Goal: Information Seeking & Learning: Learn about a topic

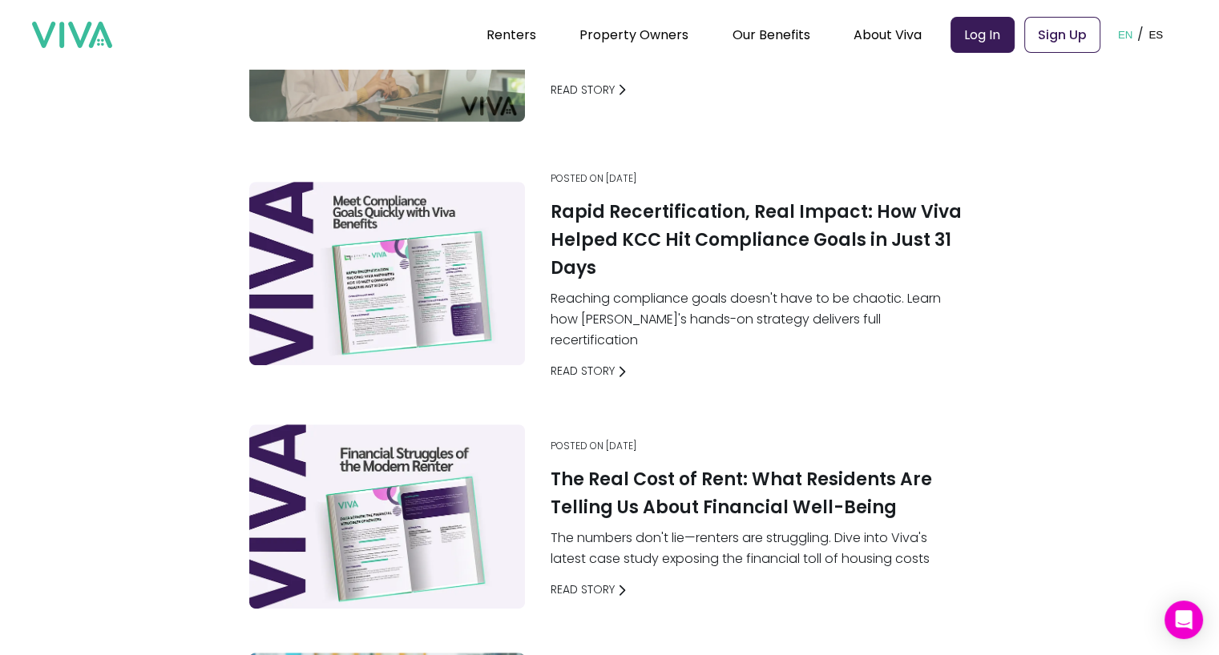
scroll to position [409, 0]
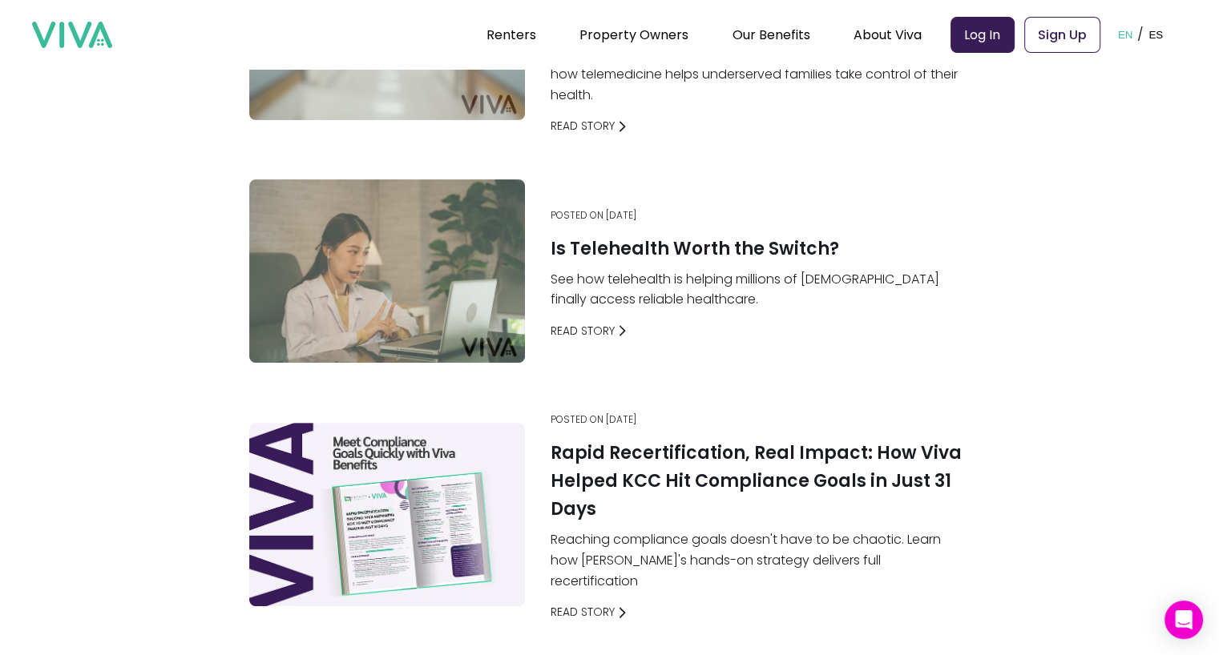
click at [642, 241] on h1 "Is Telehealth Worth the Switch?" at bounding box center [695, 249] width 288 height 28
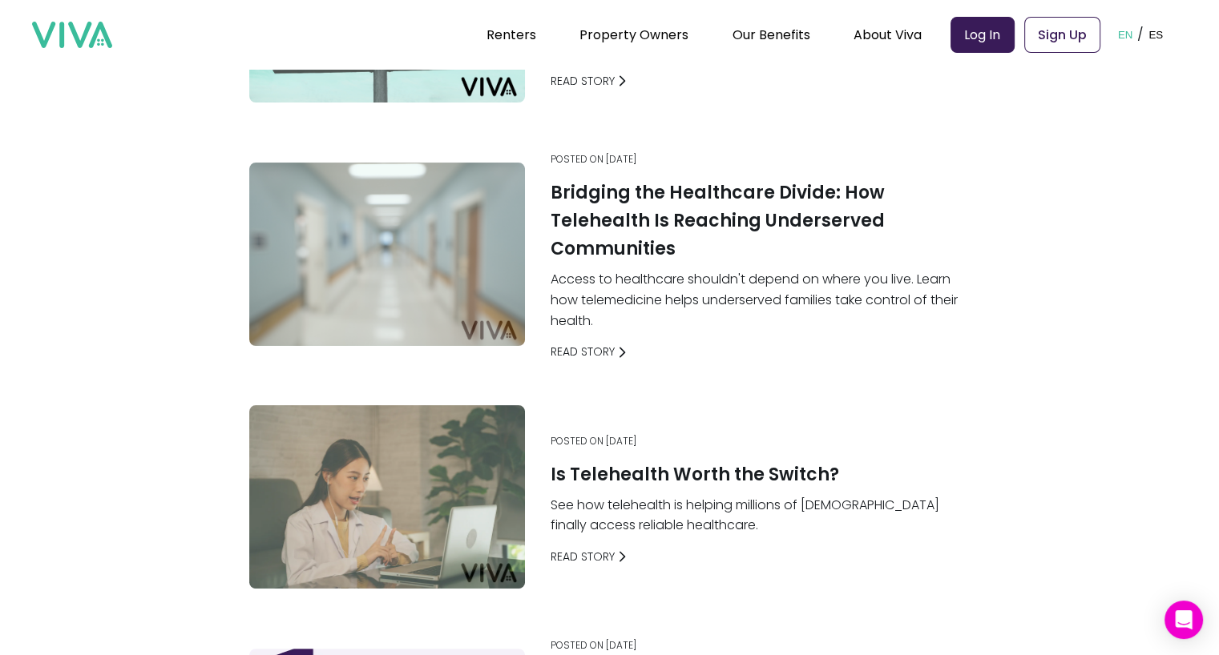
scroll to position [184, 0]
click at [701, 250] on h1 "Bridging the Healthcare Divide: How Telehealth Is Reaching Underserved Communit…" at bounding box center [757, 220] width 413 height 84
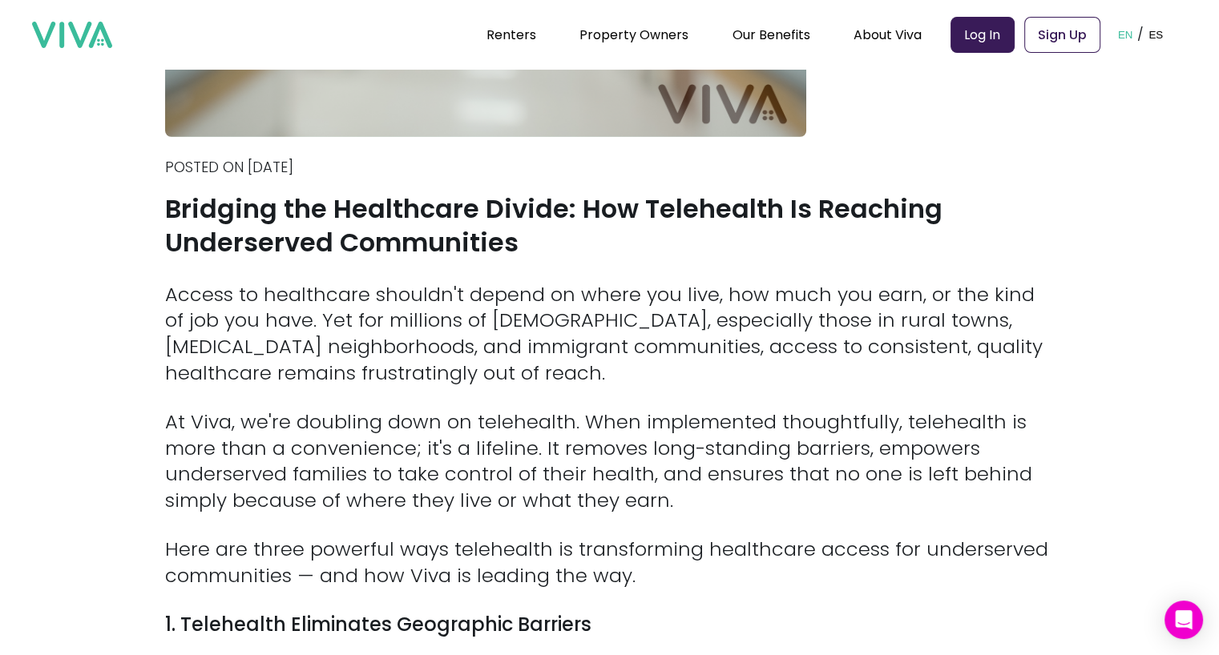
scroll to position [365, 0]
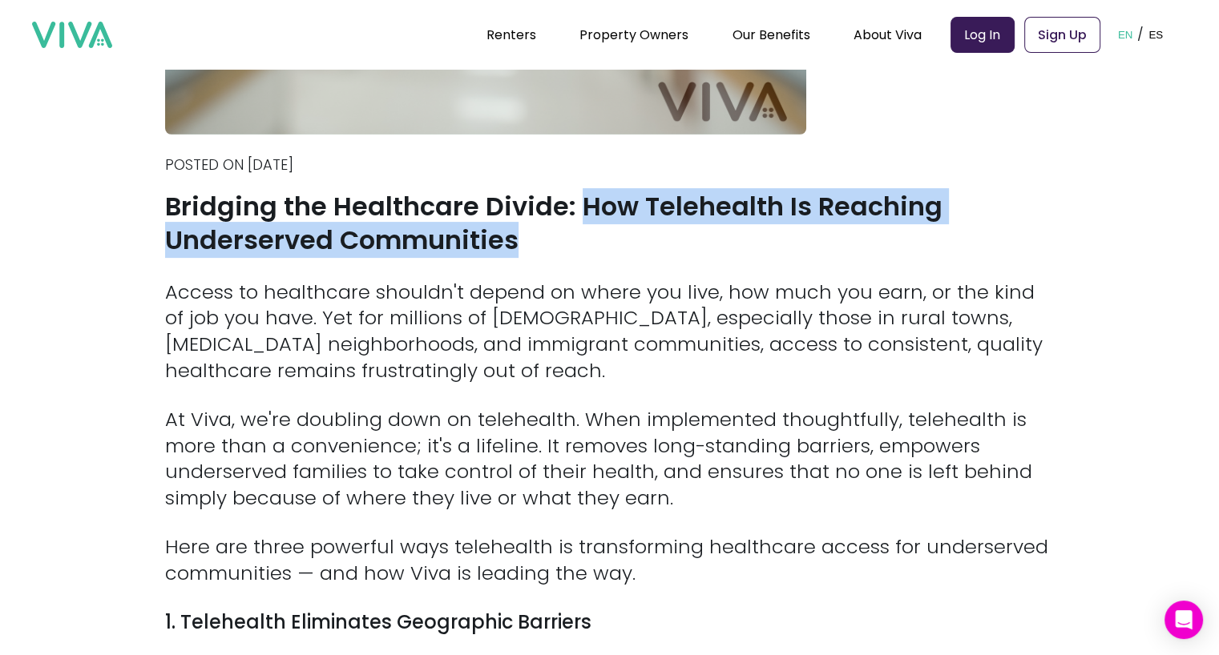
drag, startPoint x: 586, startPoint y: 208, endPoint x: 603, endPoint y: 240, distance: 36.6
click at [603, 240] on h1 "Bridging the Healthcare Divide: How Telehealth Is Reaching Underserved Communit…" at bounding box center [609, 223] width 889 height 67
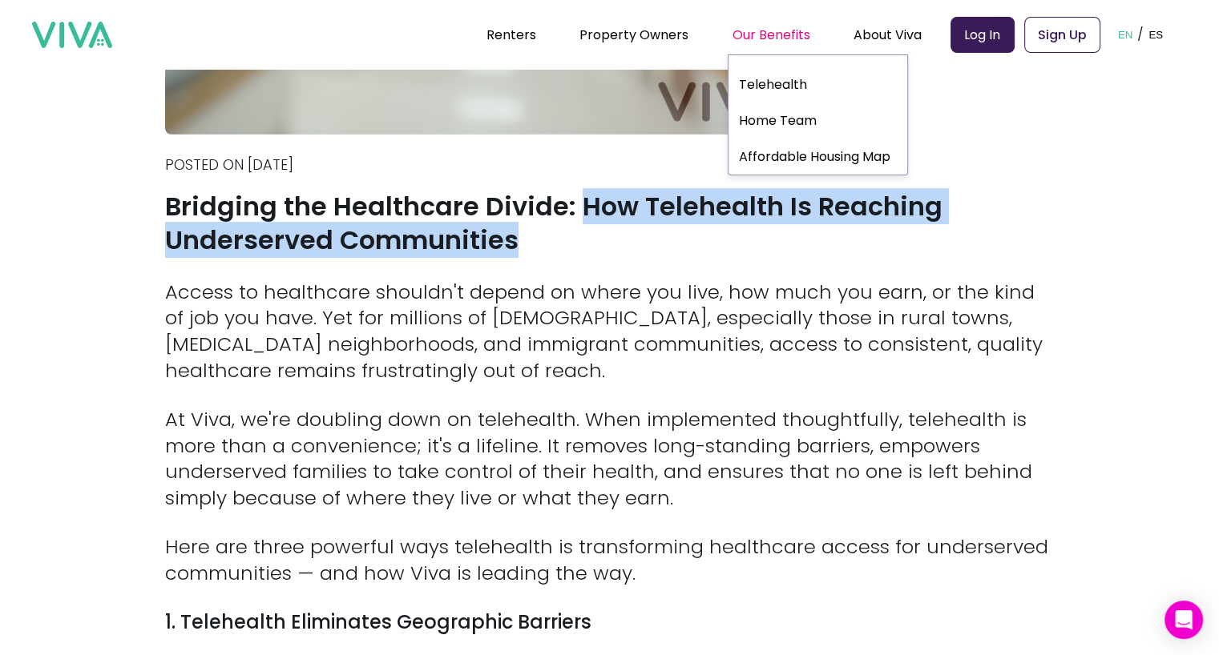
copy h1 "How Telehealth Is Reaching Underserved Communities"
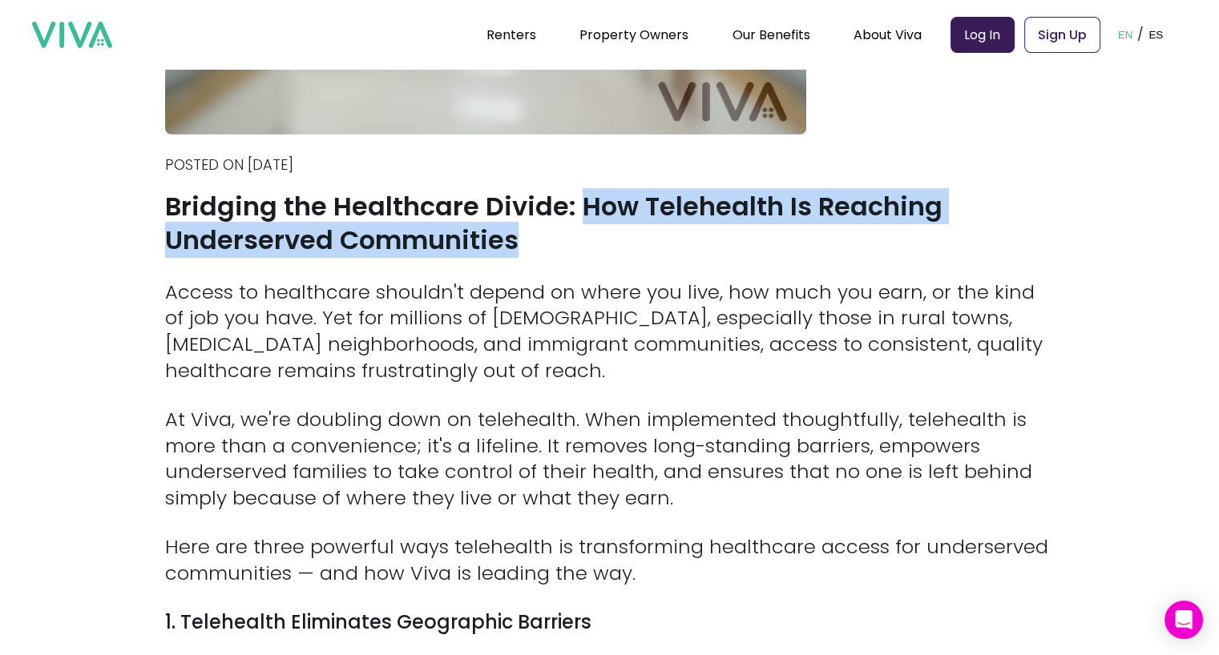
click at [663, 240] on h1 "Bridging the Healthcare Divide: How Telehealth Is Reaching Underserved Communit…" at bounding box center [609, 223] width 889 height 67
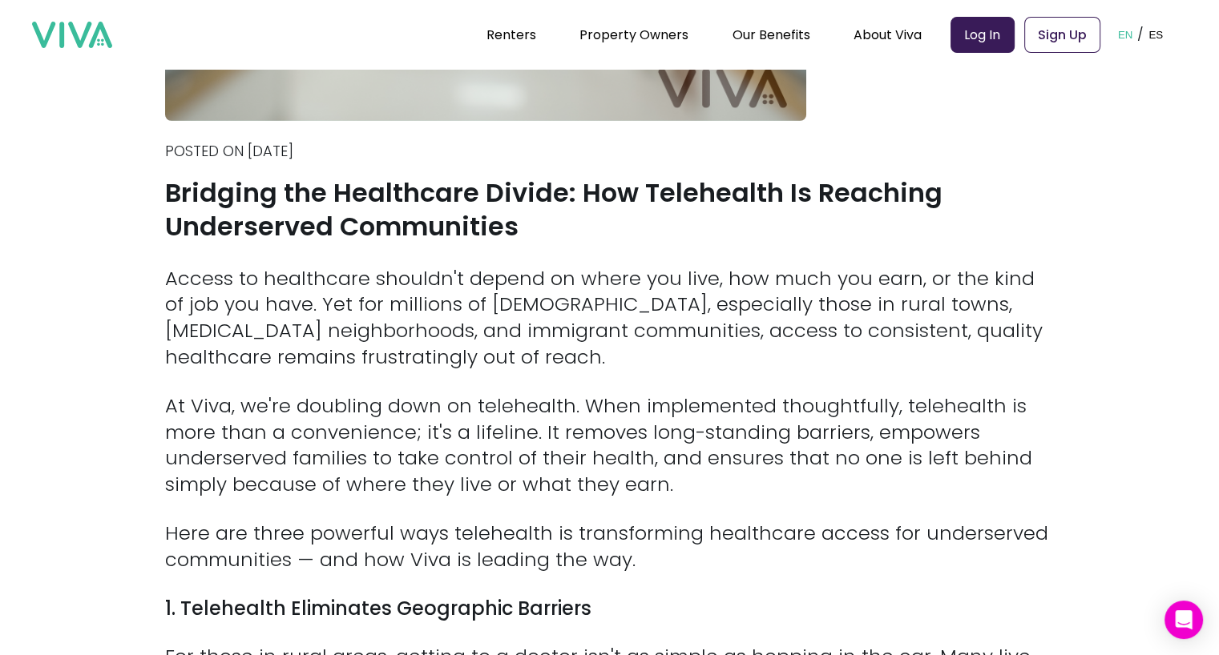
scroll to position [377, 0]
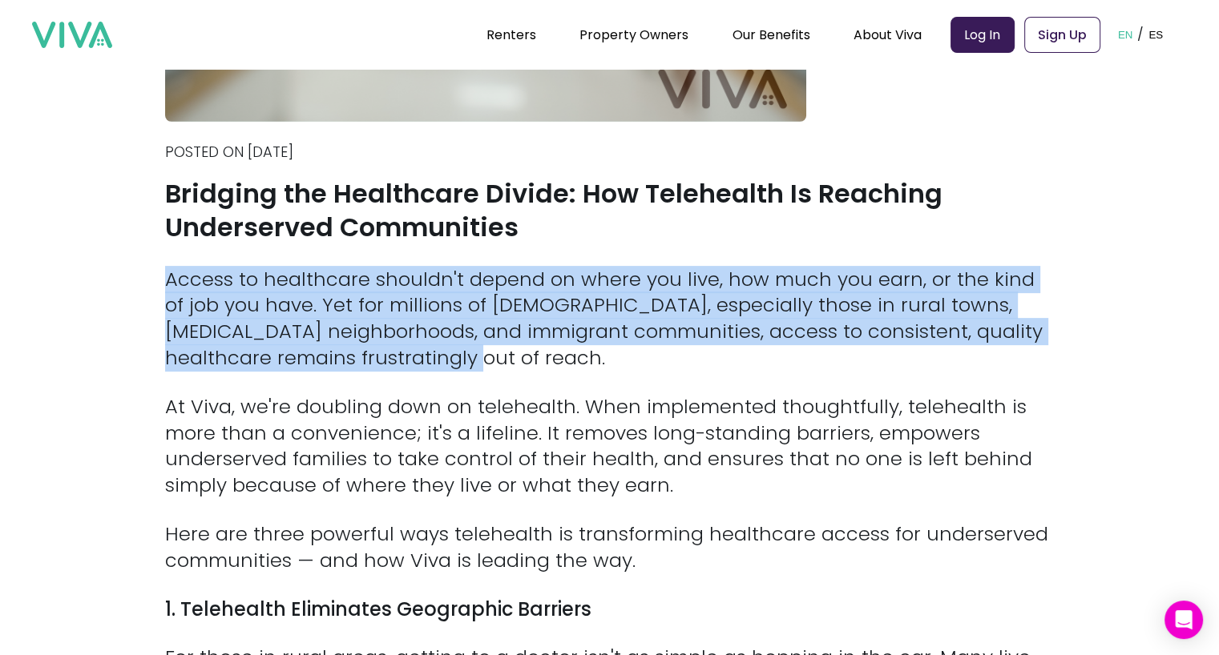
drag, startPoint x: 160, startPoint y: 273, endPoint x: 533, endPoint y: 357, distance: 381.8
copy p "Access to healthcare shouldn't depend on where you live, how much you earn, or …"
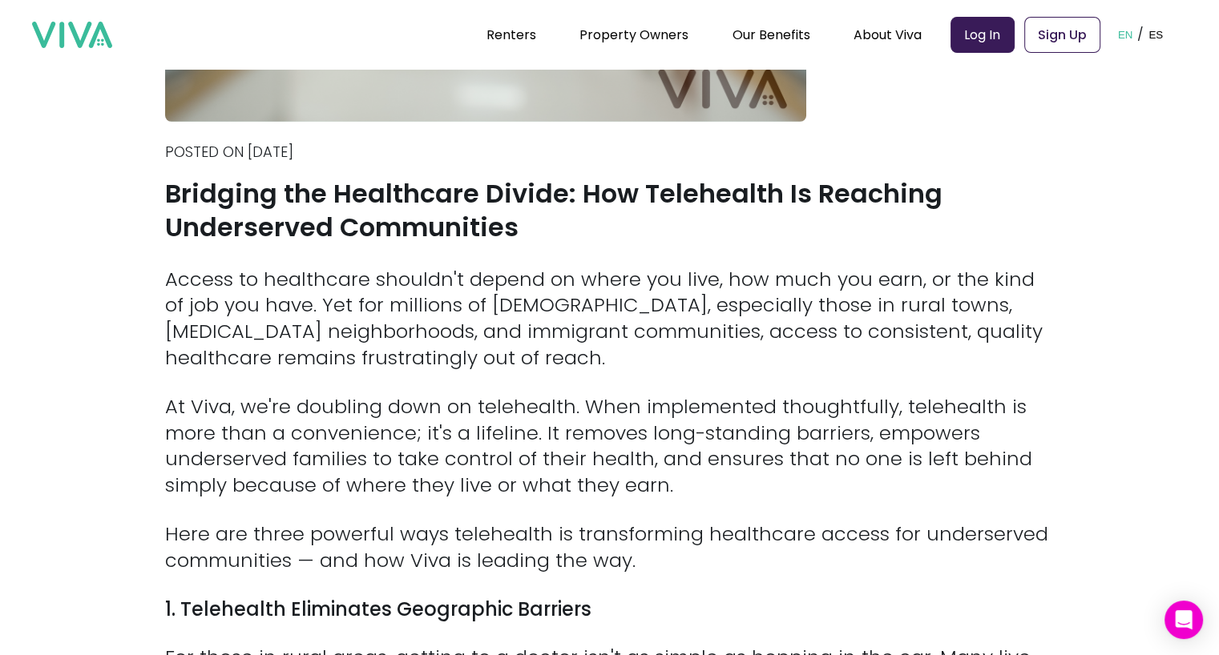
click at [560, 477] on p "At Viva, we're doubling down on telehealth. When implemented thoughtfully, tele…" at bounding box center [609, 446] width 889 height 105
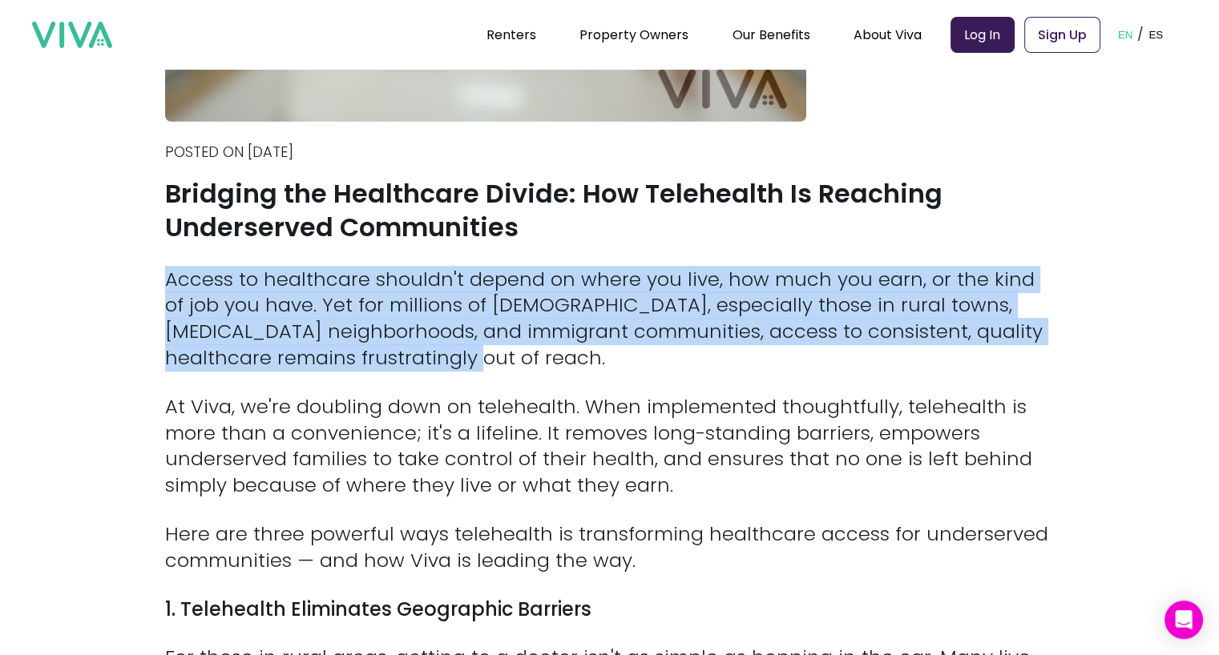
drag, startPoint x: 504, startPoint y: 363, endPoint x: 142, endPoint y: 248, distance: 380.1
copy p "Access to healthcare shouldn't depend on where you live, how much you earn, or …"
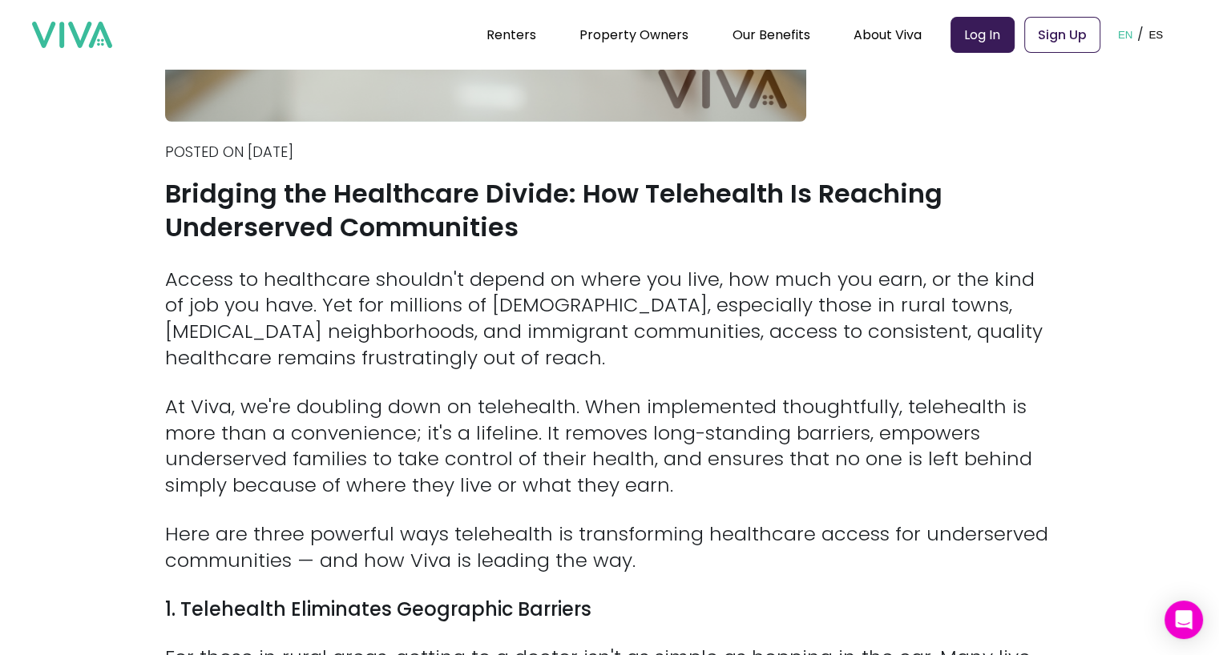
drag, startPoint x: 775, startPoint y: 165, endPoint x: 593, endPoint y: 200, distance: 185.1
click at [593, 200] on h1 "Bridging the Healthcare Divide: How Telehealth Is Reaching Underserved Communit…" at bounding box center [609, 210] width 889 height 67
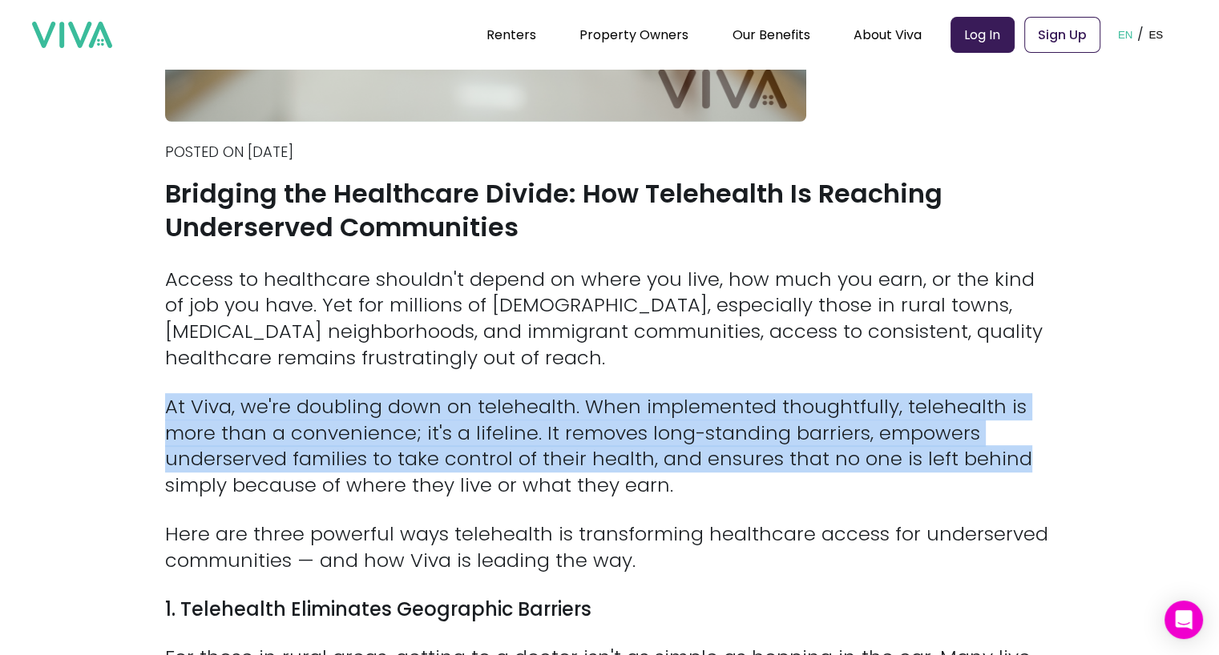
drag, startPoint x: 1021, startPoint y: 462, endPoint x: 156, endPoint y: 392, distance: 867.4
copy p "At Viva, we're doubling down on telehealth. When implemented thoughtfully, tele…"
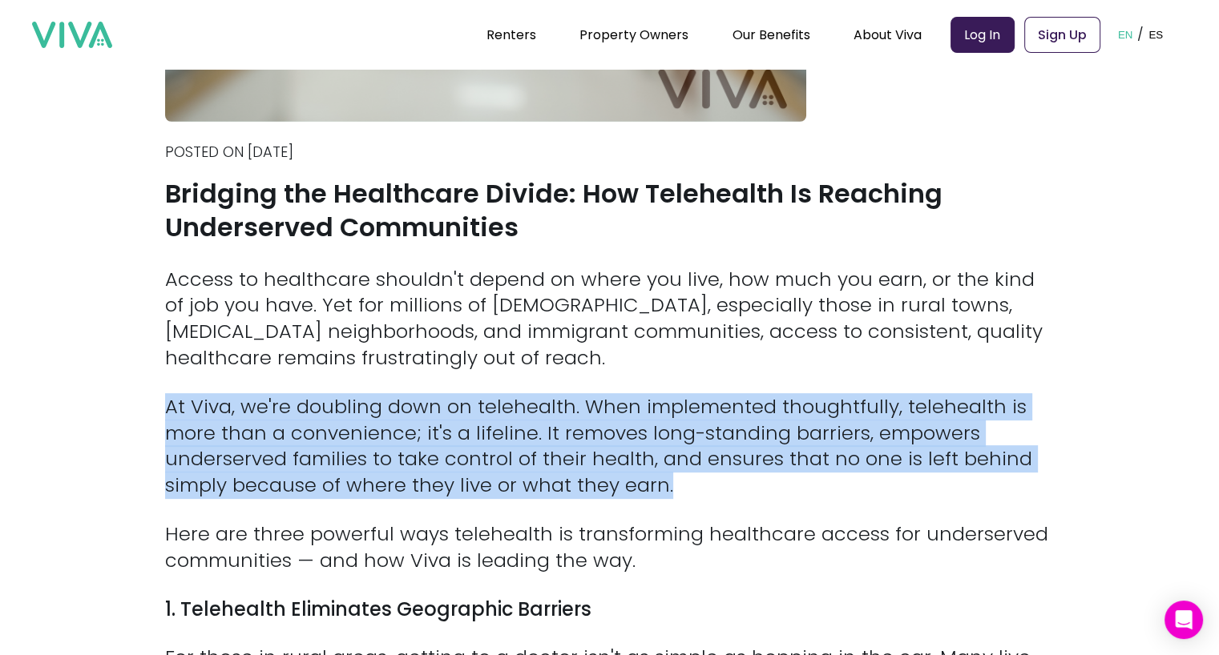
drag, startPoint x: 692, startPoint y: 484, endPoint x: 172, endPoint y: 394, distance: 527.0
click at [172, 394] on p "At Viva, we're doubling down on telehealth. When implemented thoughtfully, tele…" at bounding box center [609, 446] width 889 height 105
copy p "At Viva, we're doubling down on telehealth. When implemented thoughtfully, tele…"
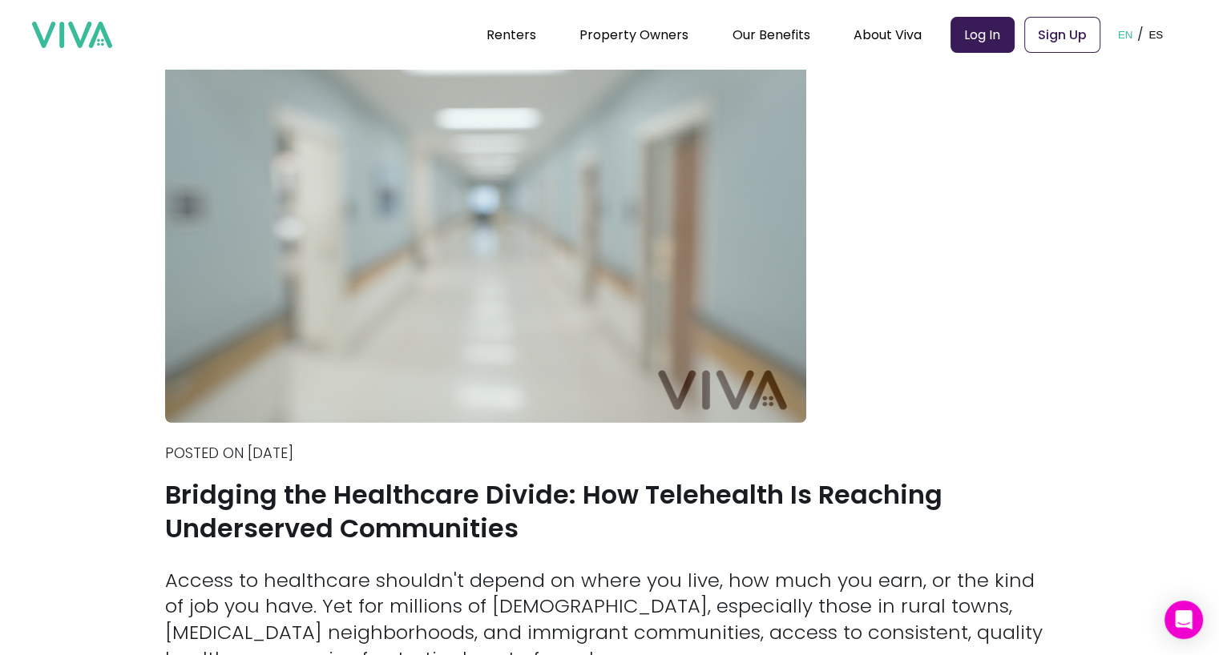
scroll to position [0, 0]
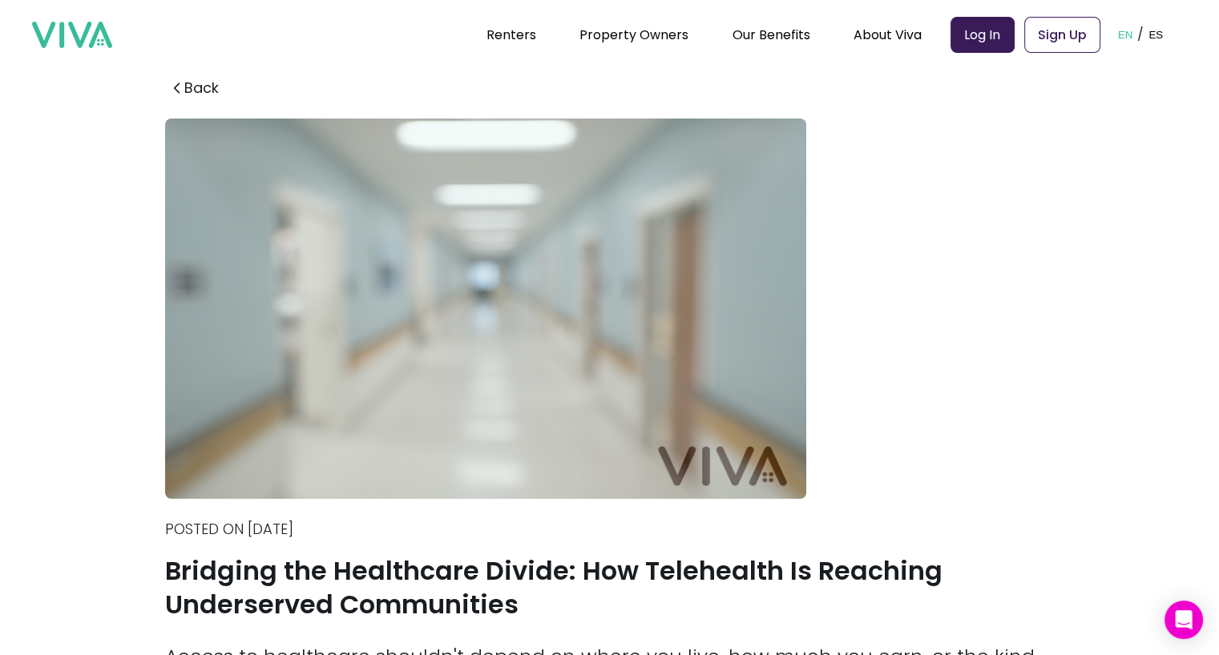
click at [500, 381] on img at bounding box center [485, 309] width 641 height 381
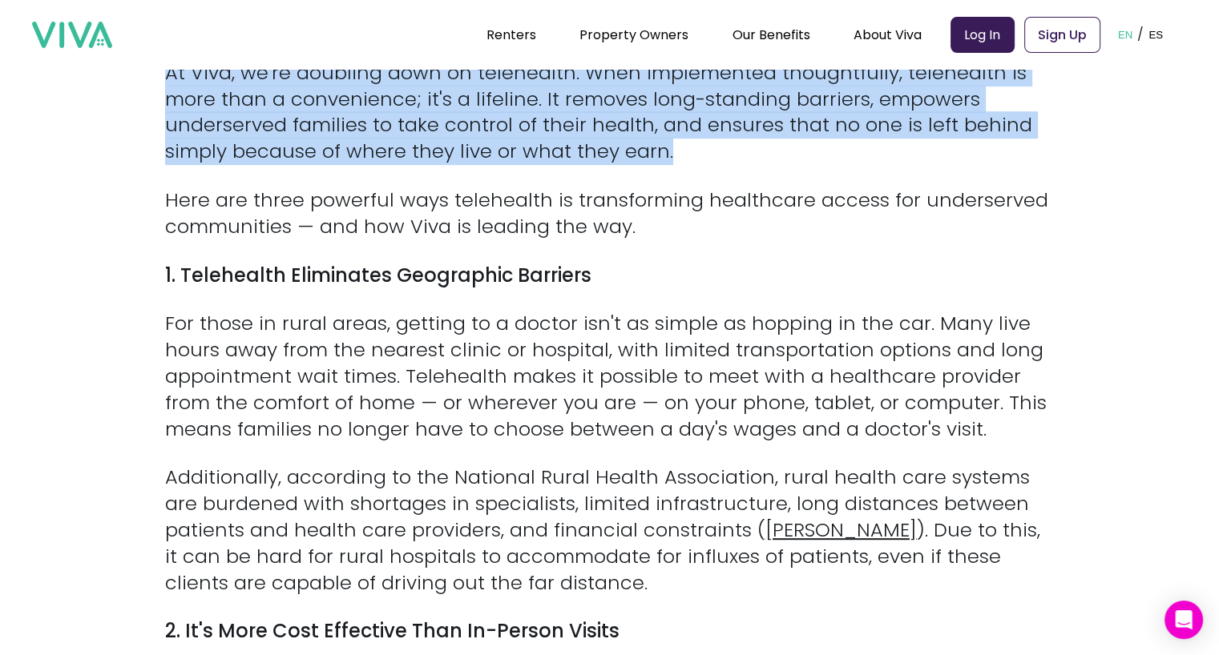
scroll to position [713, 0]
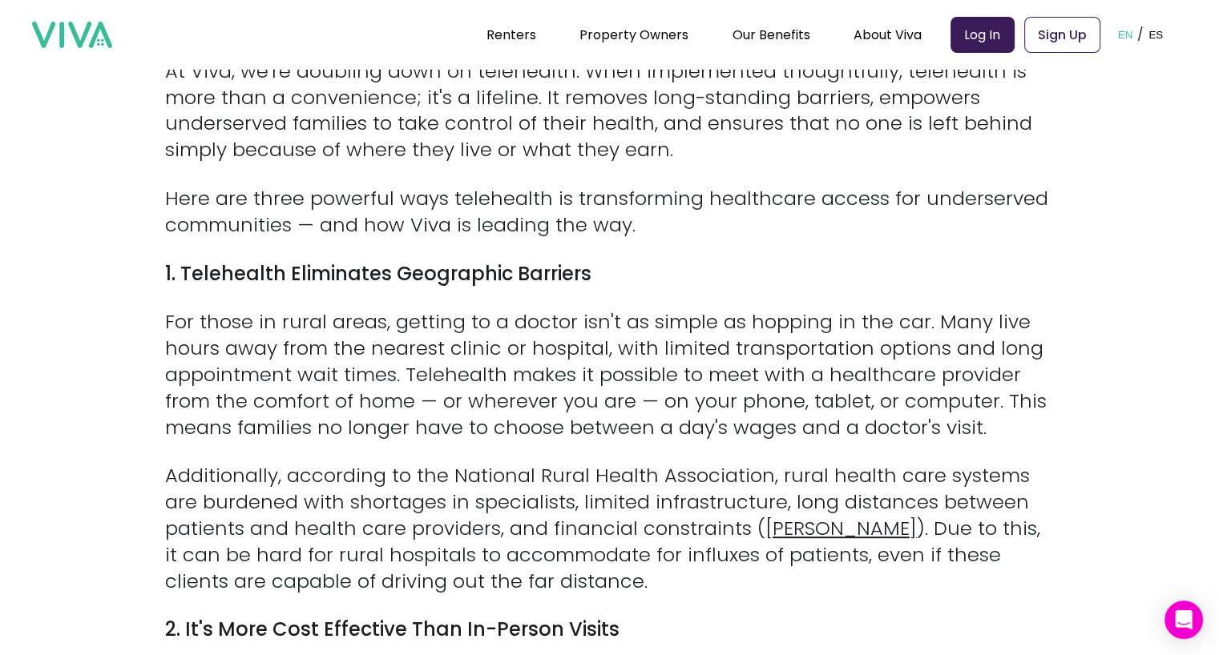
click at [504, 391] on p "For those in rural areas, getting to a doctor isn't as simple as hopping in the…" at bounding box center [609, 374] width 889 height 131
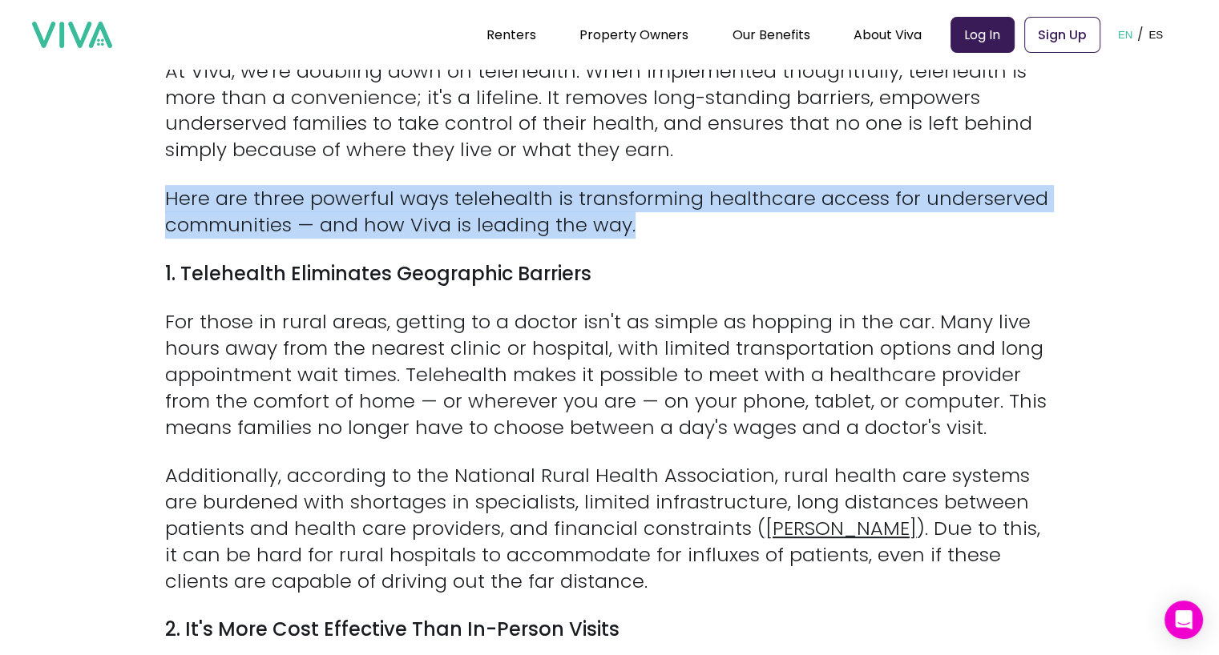
drag, startPoint x: 172, startPoint y: 203, endPoint x: 631, endPoint y: 213, distance: 459.3
click at [631, 213] on p "Here are three powerful ways telehealth is transforming healthcare access for u…" at bounding box center [609, 212] width 889 height 53
copy p "Here are three powerful ways telehealth is transforming healthcare access for u…"
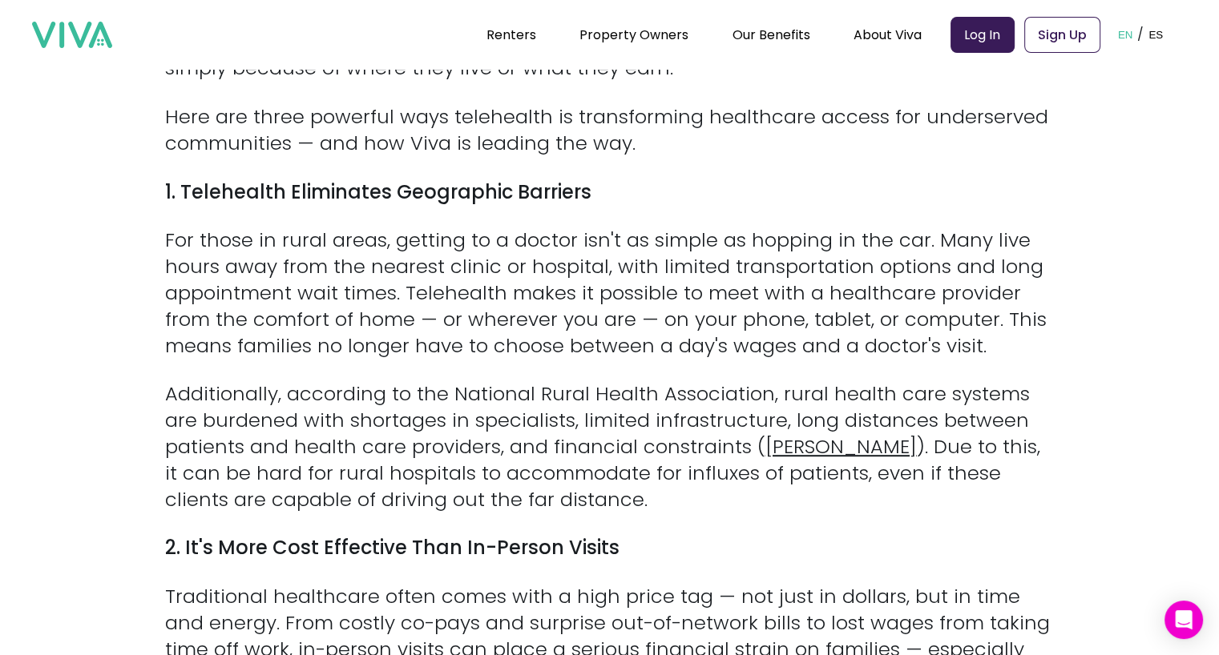
click at [192, 200] on strong "1. Telehealth Eliminates Geographic Barriers" at bounding box center [378, 192] width 426 height 26
click at [166, 189] on section "Back Posted on [DATE] Bridging the Healthcare Divide: How Telehealth Is Reachin…" at bounding box center [609, 346] width 1219 height 2204
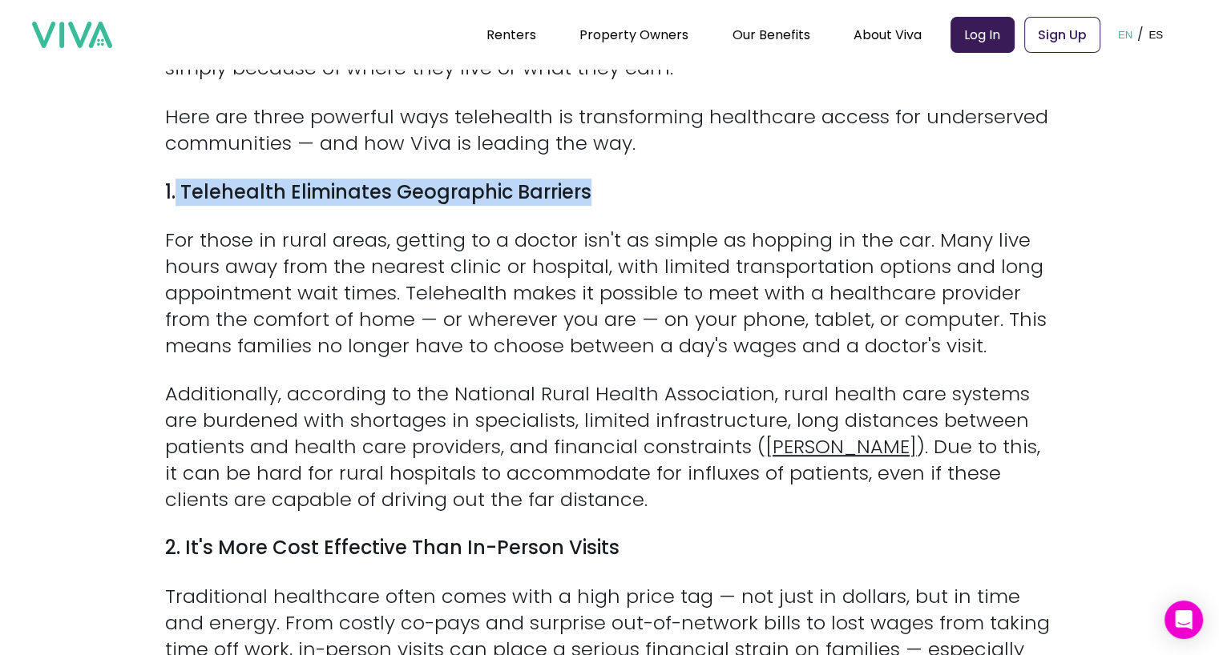
drag, startPoint x: 182, startPoint y: 191, endPoint x: 612, endPoint y: 194, distance: 430.3
click at [612, 194] on p "1. Telehealth Eliminates Geographic Barriers" at bounding box center [609, 192] width 889 height 26
copy strong "Telehealth Eliminates Geographic Barriers"
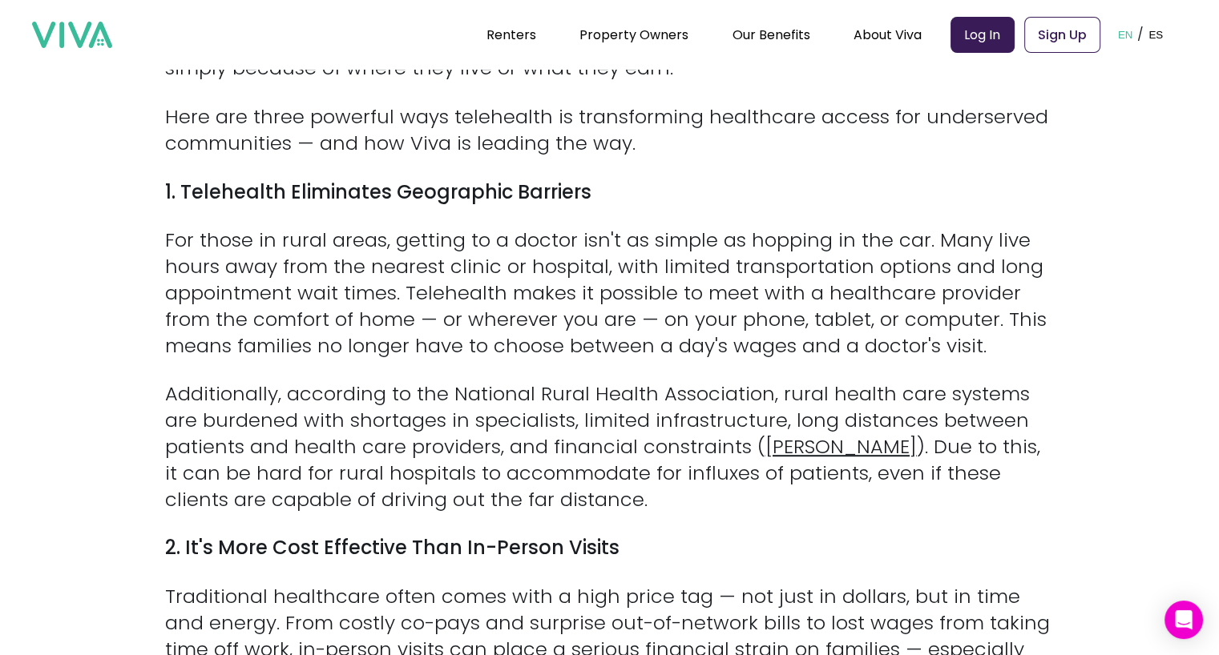
click at [582, 216] on div "Access to healthcare shouldn't depend on where you live, how much you earn, or …" at bounding box center [609, 636] width 889 height 1575
click at [781, 355] on p "For those in rural areas, getting to a doctor isn't as simple as hopping in the…" at bounding box center [609, 293] width 889 height 131
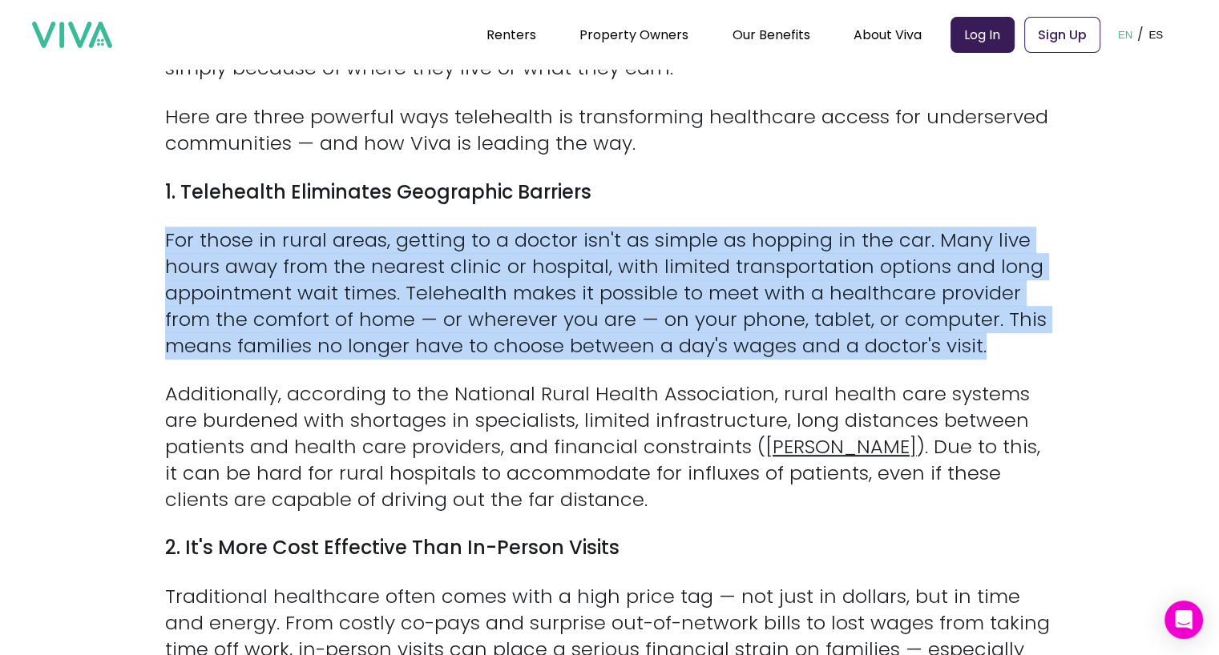
drag, startPoint x: 173, startPoint y: 241, endPoint x: 1030, endPoint y: 344, distance: 863.5
click at [1030, 344] on p "For those in rural areas, getting to a doctor isn't as simple as hopping in the…" at bounding box center [609, 293] width 889 height 131
copy p "For those in rural areas, getting to a doctor isn't as simple as hopping in the…"
click at [611, 276] on p "For those in rural areas, getting to a doctor isn't as simple as hopping in the…" at bounding box center [609, 293] width 889 height 131
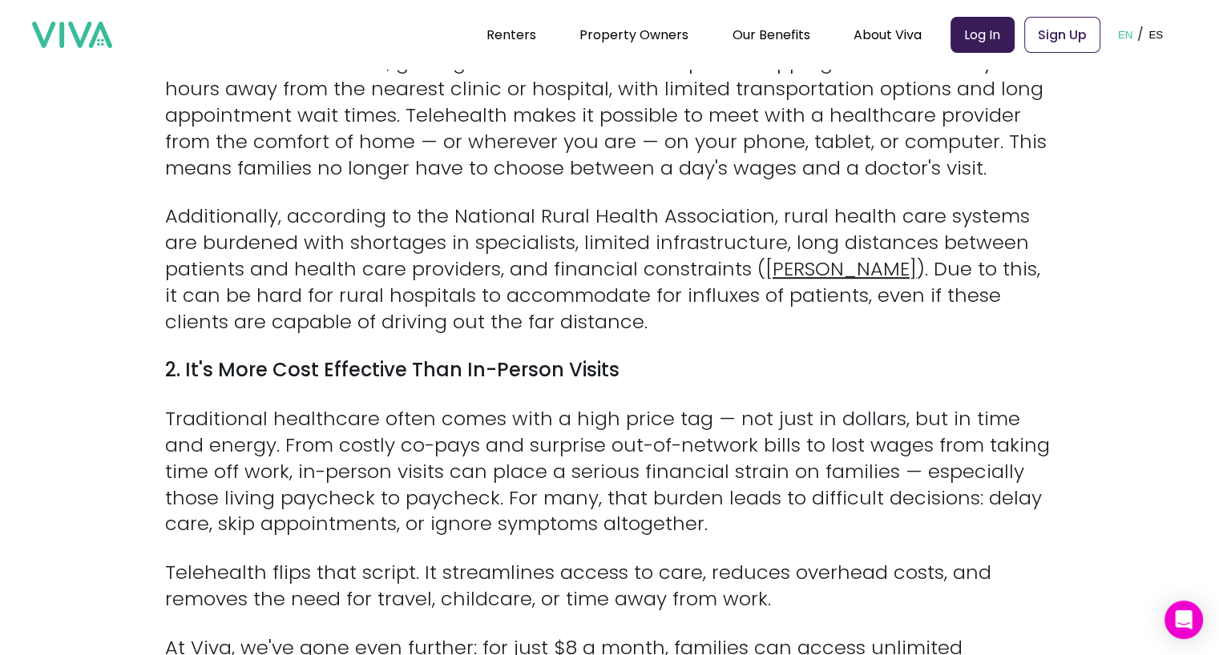
scroll to position [1011, 0]
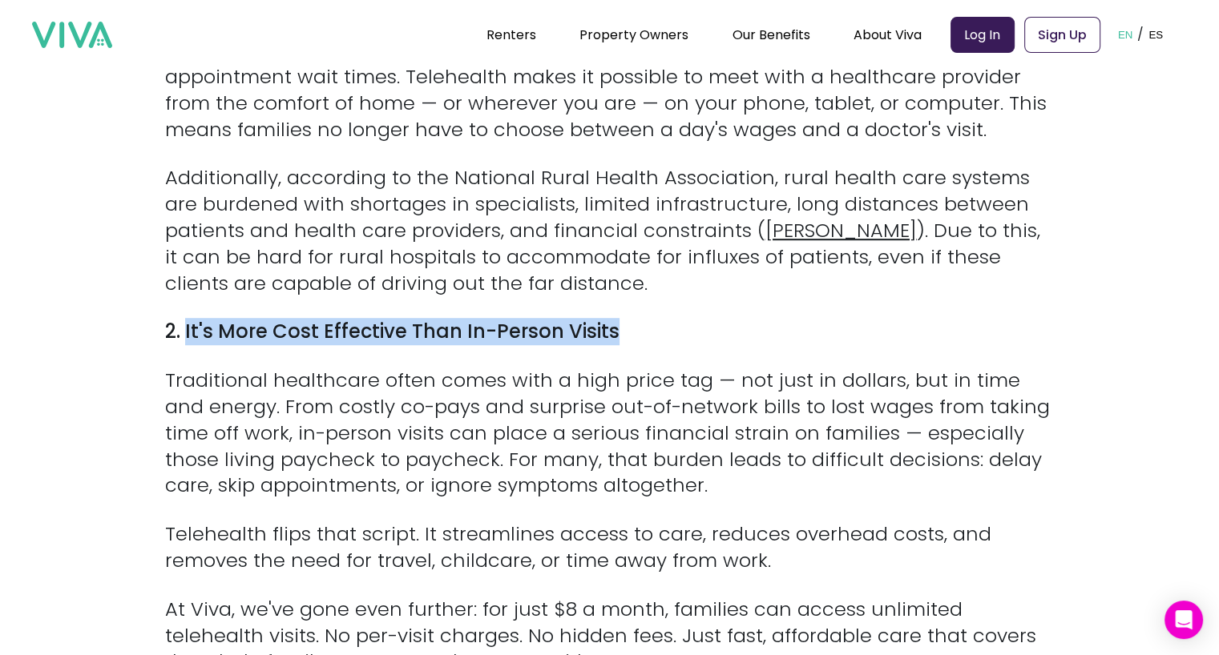
drag, startPoint x: 612, startPoint y: 335, endPoint x: 192, endPoint y: 329, distance: 420.7
click at [192, 329] on strong "2. It's More Cost Effective Than In-Person Visits" at bounding box center [392, 331] width 454 height 26
copy strong "It's More Cost Effective Than In-Person Visits"
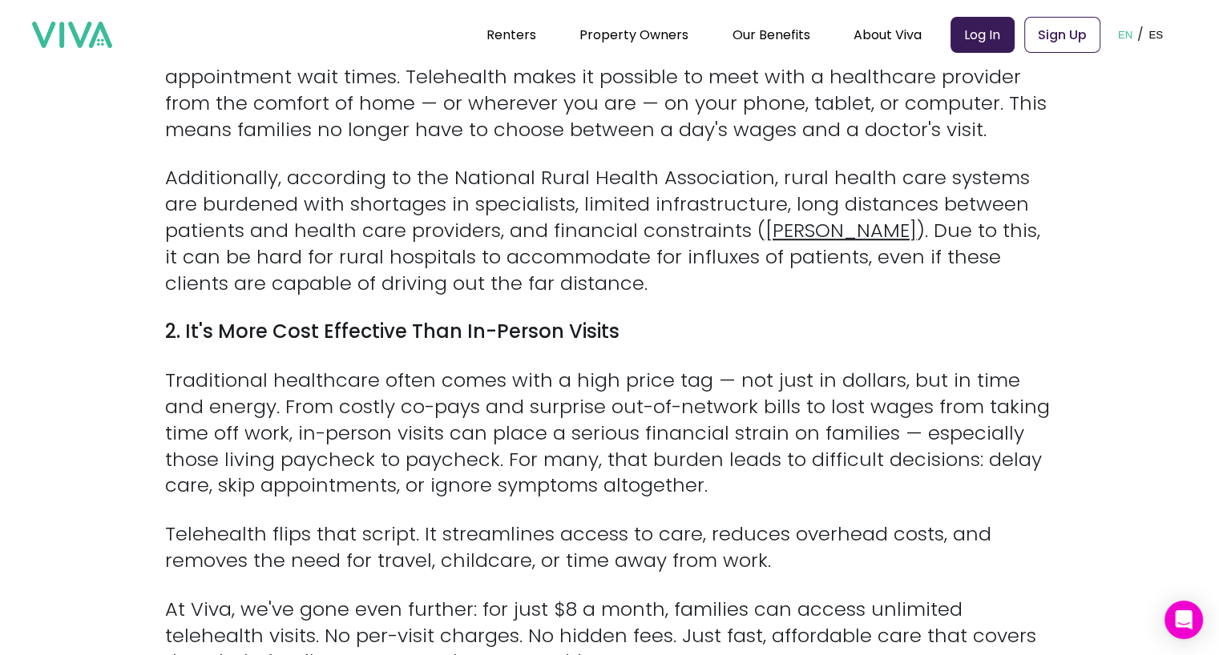
click at [279, 397] on p "Traditional healthcare often comes with a high price tag — not just in dollars,…" at bounding box center [609, 433] width 889 height 131
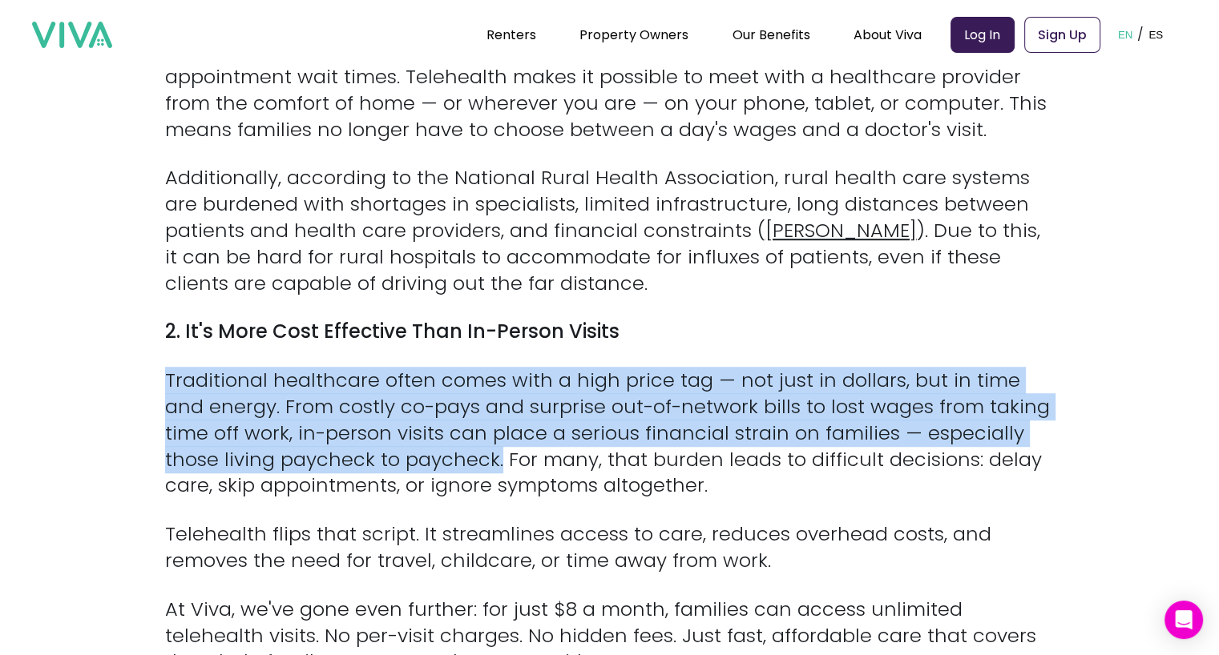
drag, startPoint x: 163, startPoint y: 391, endPoint x: 443, endPoint y: 463, distance: 288.8
click at [443, 463] on section "Back Posted on [DATE] Bridging the Healthcare Divide: How Telehealth Is Reachin…" at bounding box center [609, 129] width 1219 height 2204
copy p "Traditional healthcare often comes with a high price tag — not just in dollars,…"
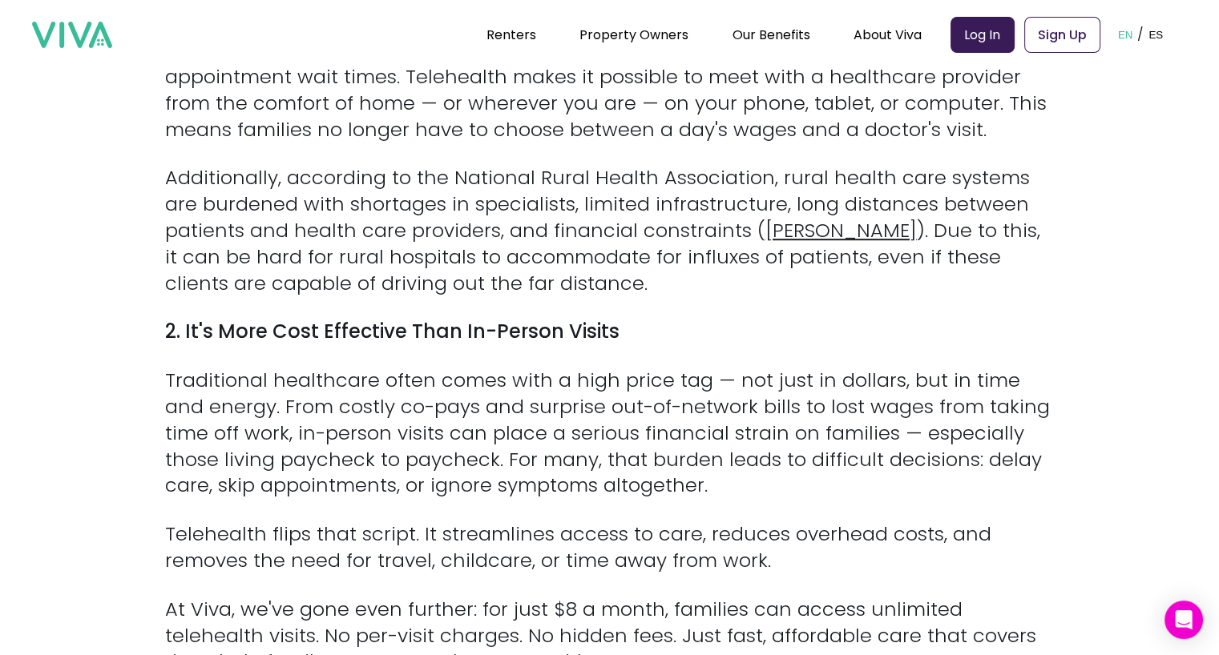
click at [256, 492] on p "Traditional healthcare often comes with a high price tag — not just in dollars,…" at bounding box center [609, 433] width 889 height 131
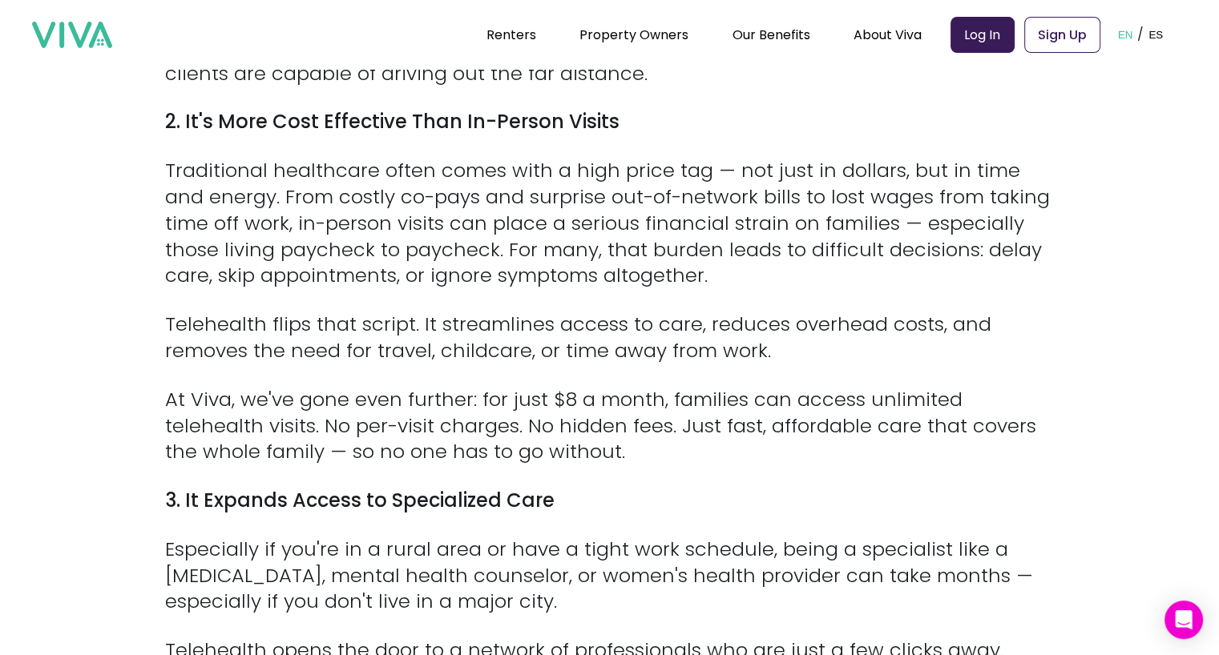
scroll to position [1223, 0]
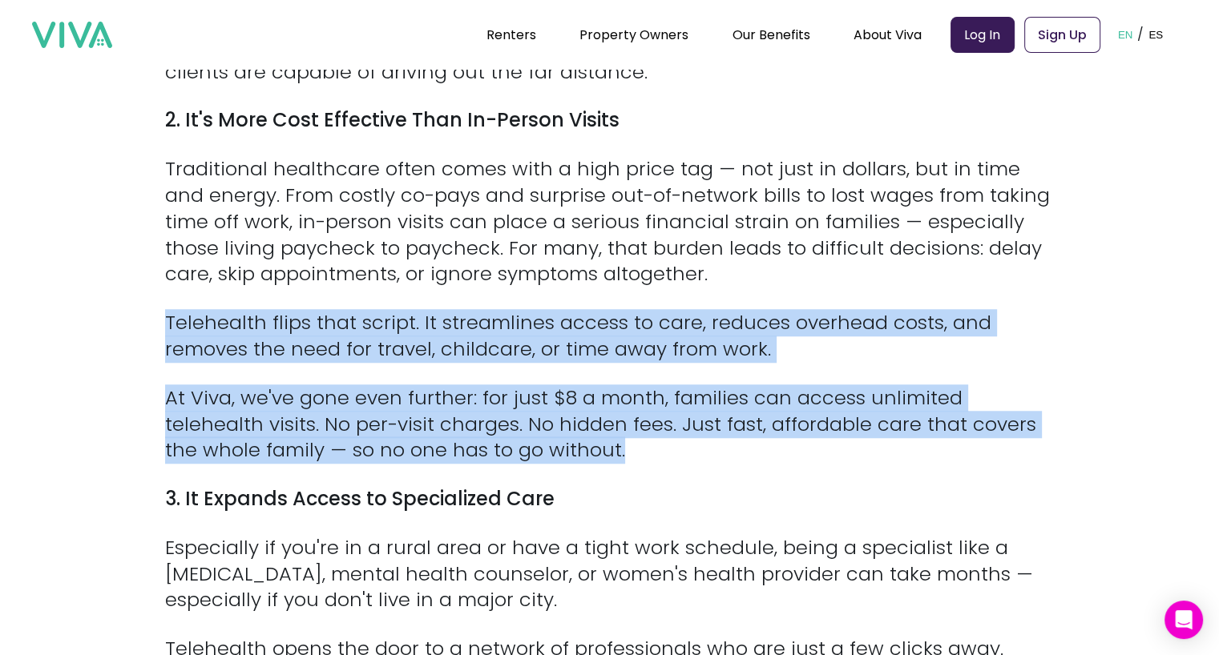
drag, startPoint x: 157, startPoint y: 321, endPoint x: 538, endPoint y: 454, distance: 404.0
click at [532, 423] on p "At Viva, we've gone even further: for just $8 a month, families can access unli…" at bounding box center [609, 424] width 889 height 79
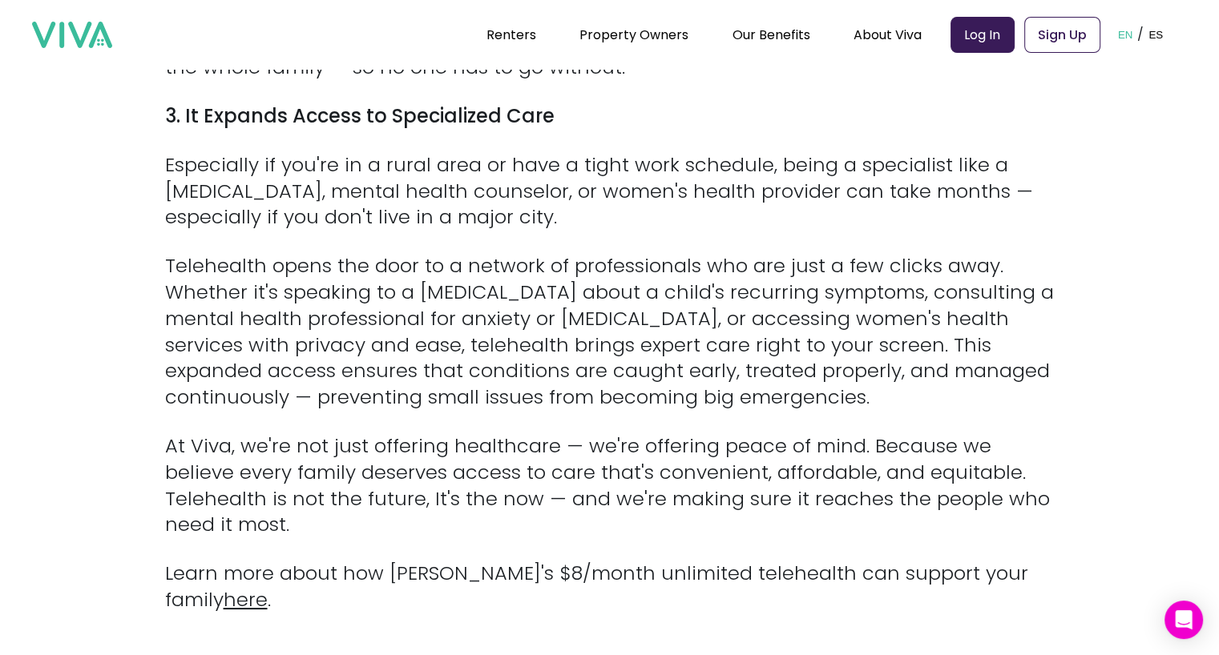
scroll to position [1615, 0]
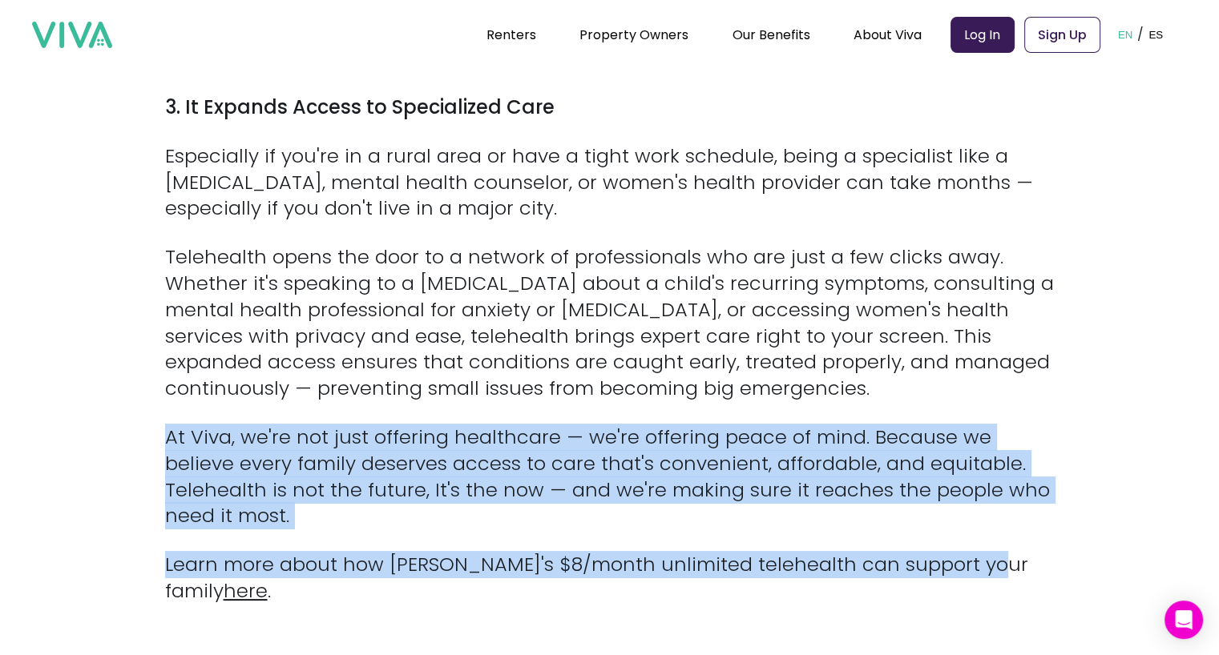
drag, startPoint x: 162, startPoint y: 442, endPoint x: 972, endPoint y: 552, distance: 817.6
click at [793, 87] on link "Telehealth" at bounding box center [817, 85] width 179 height 30
